Goal: Navigation & Orientation: Find specific page/section

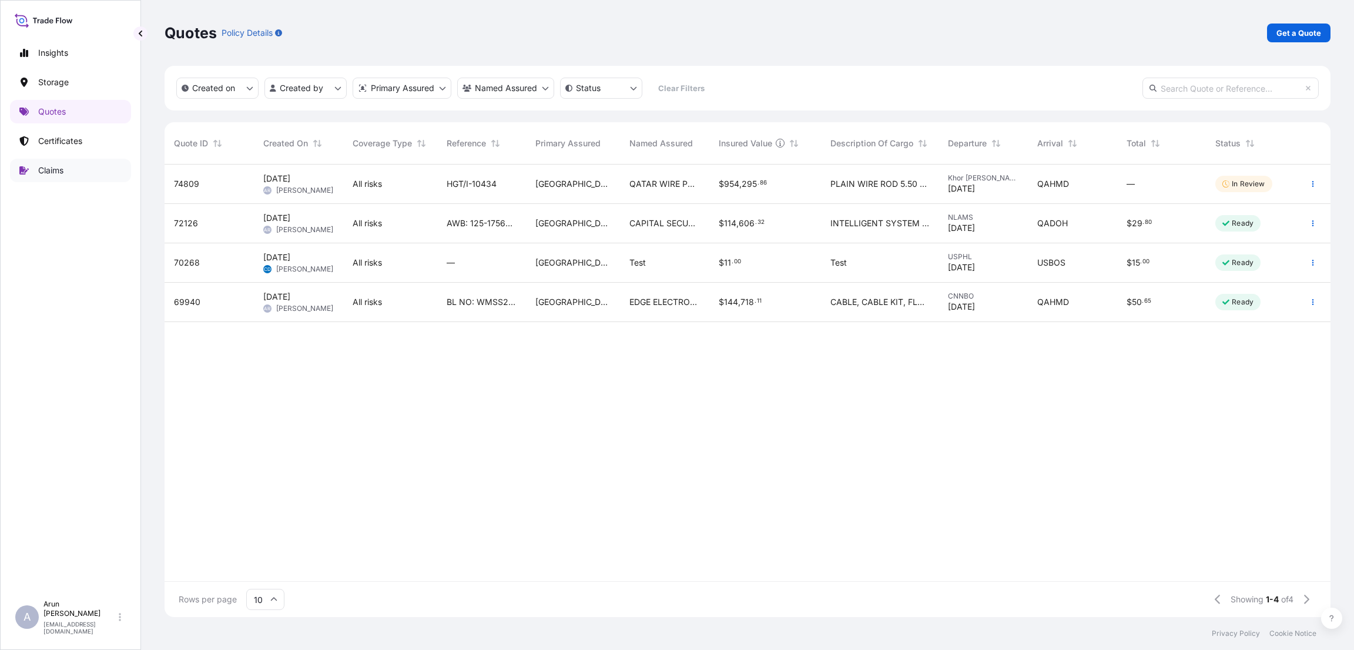
scroll to position [445, 1152]
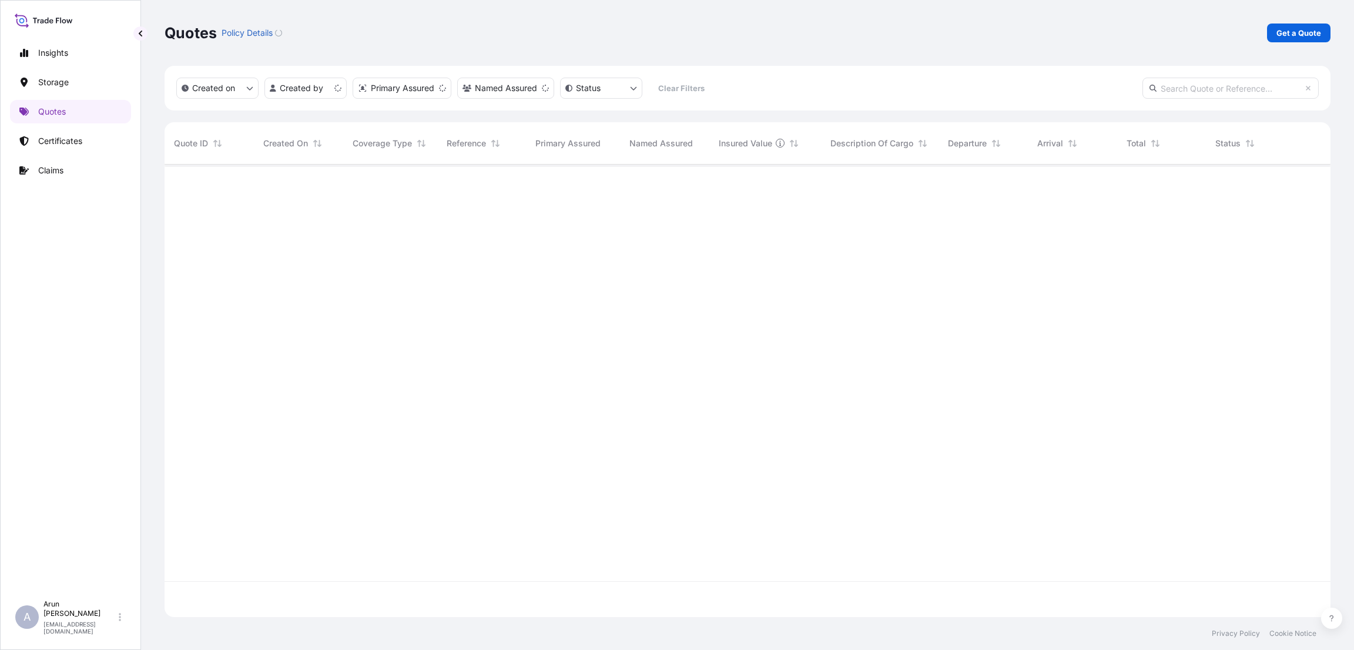
scroll to position [445, 1152]
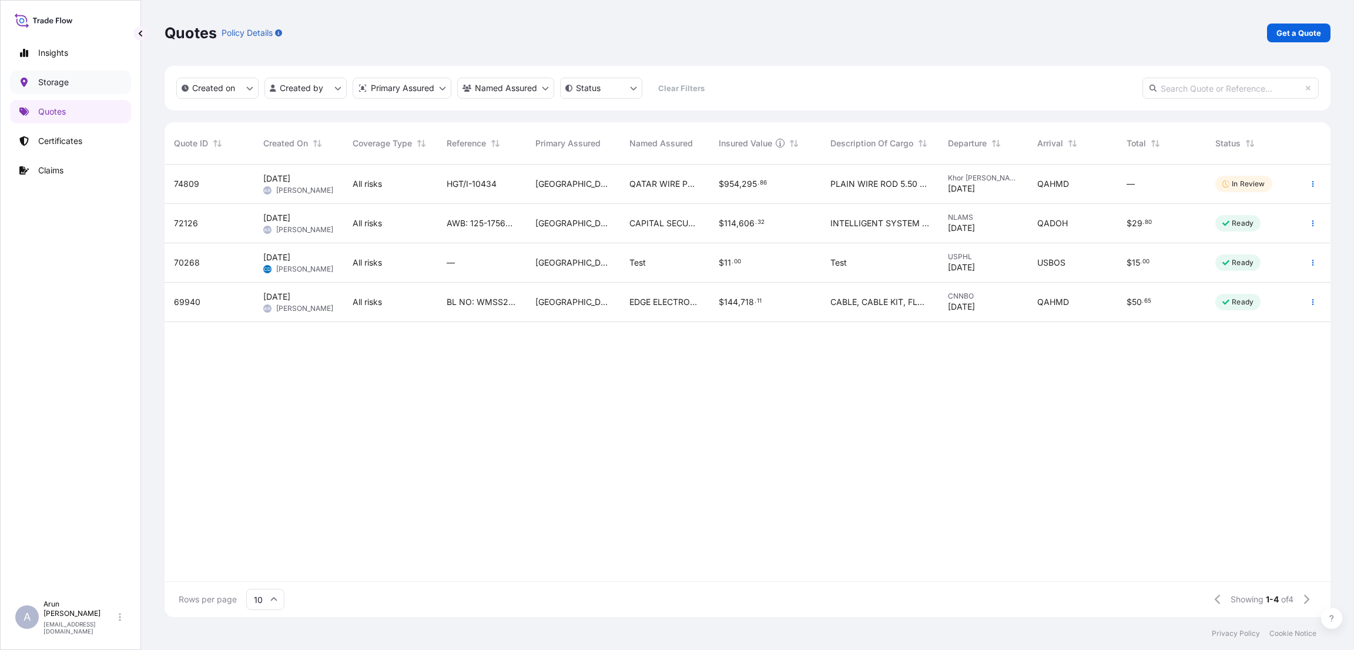
click at [38, 73] on link "Storage" at bounding box center [70, 81] width 121 height 23
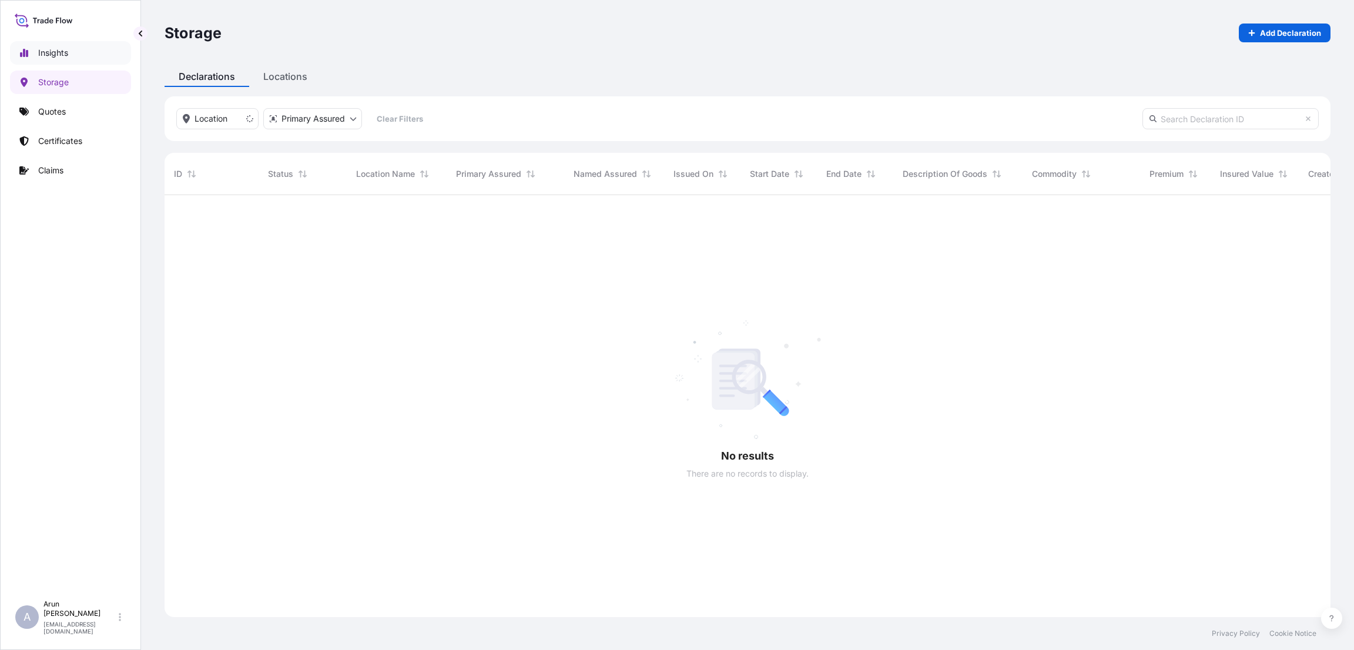
scroll to position [450, 1152]
click at [65, 138] on p "Certificates" at bounding box center [60, 141] width 44 height 12
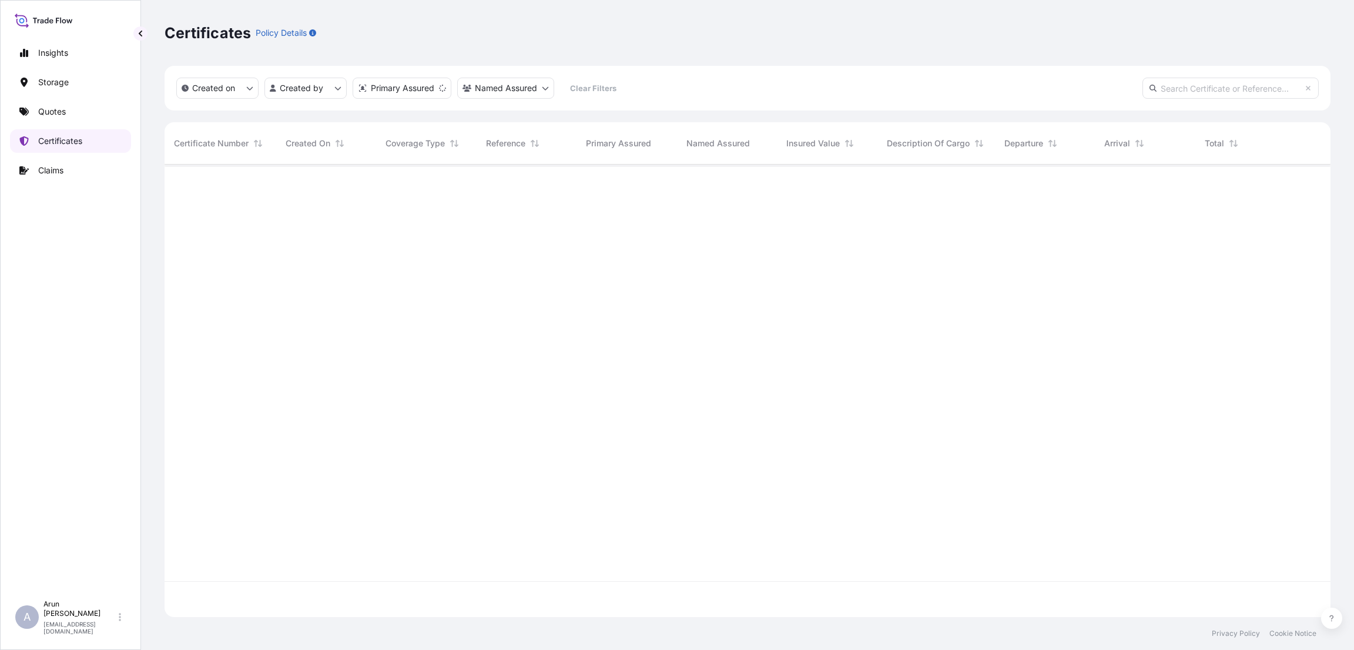
scroll to position [445, 1152]
click at [63, 96] on div "Insights Storage Quotes Certificates Claims" at bounding box center [70, 312] width 121 height 563
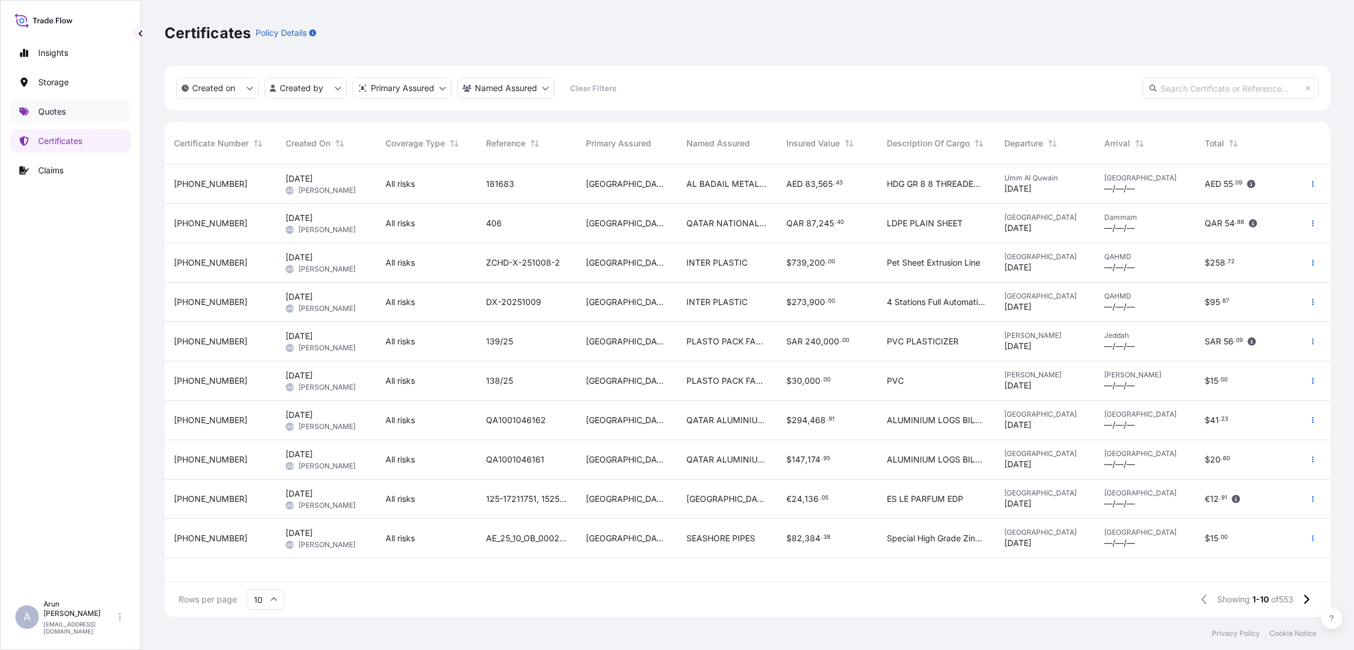
click at [50, 114] on p "Quotes" at bounding box center [52, 112] width 28 height 12
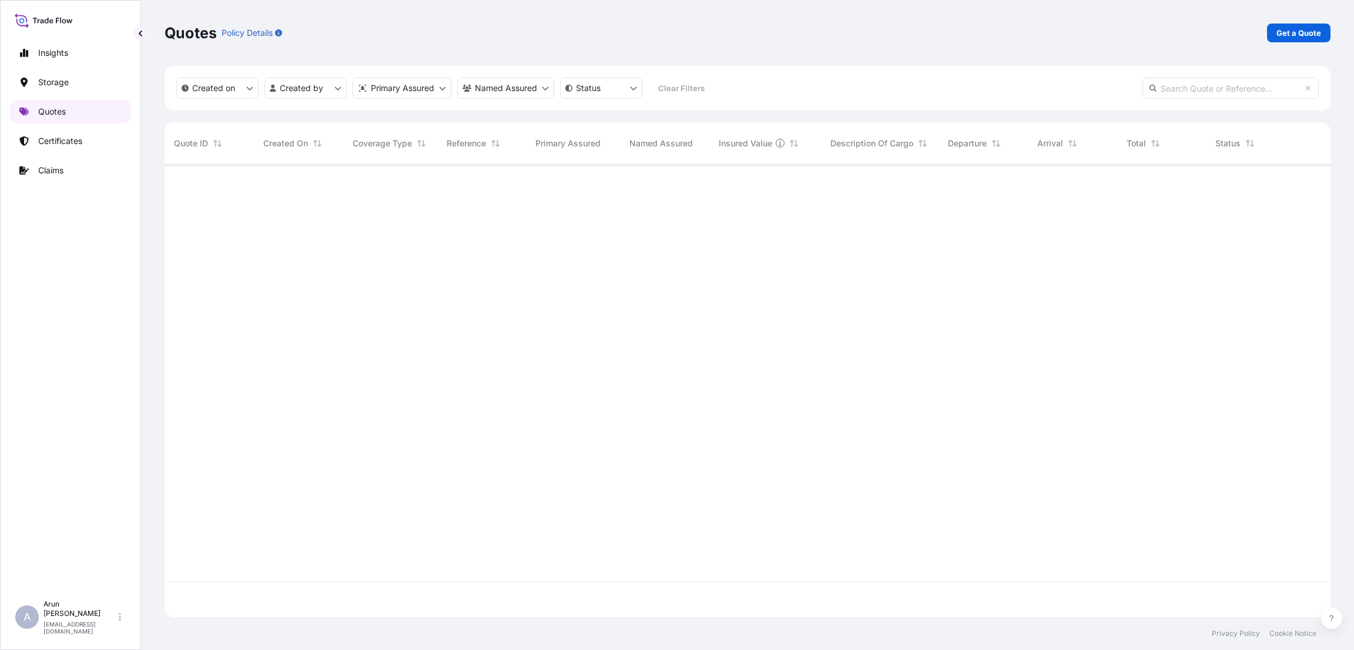
scroll to position [445, 1152]
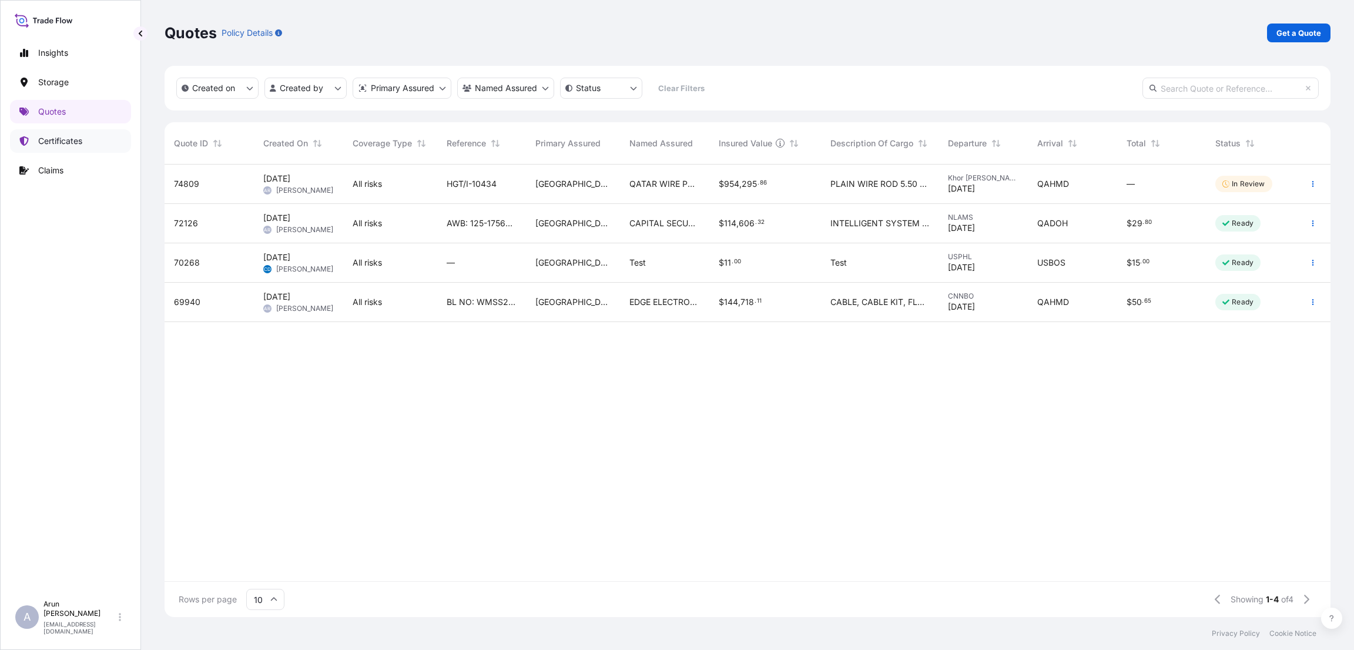
click at [68, 143] on p "Certificates" at bounding box center [60, 141] width 44 height 12
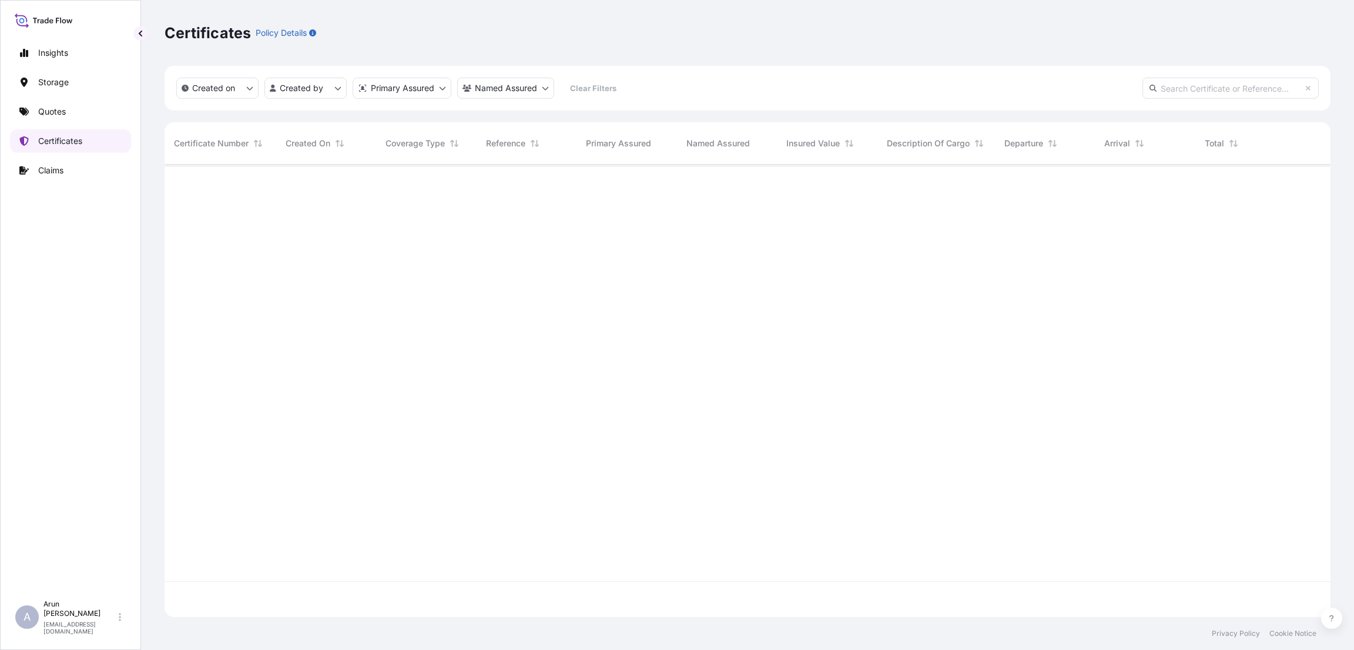
scroll to position [445, 1152]
